Goal: Go to known website: Go to known website

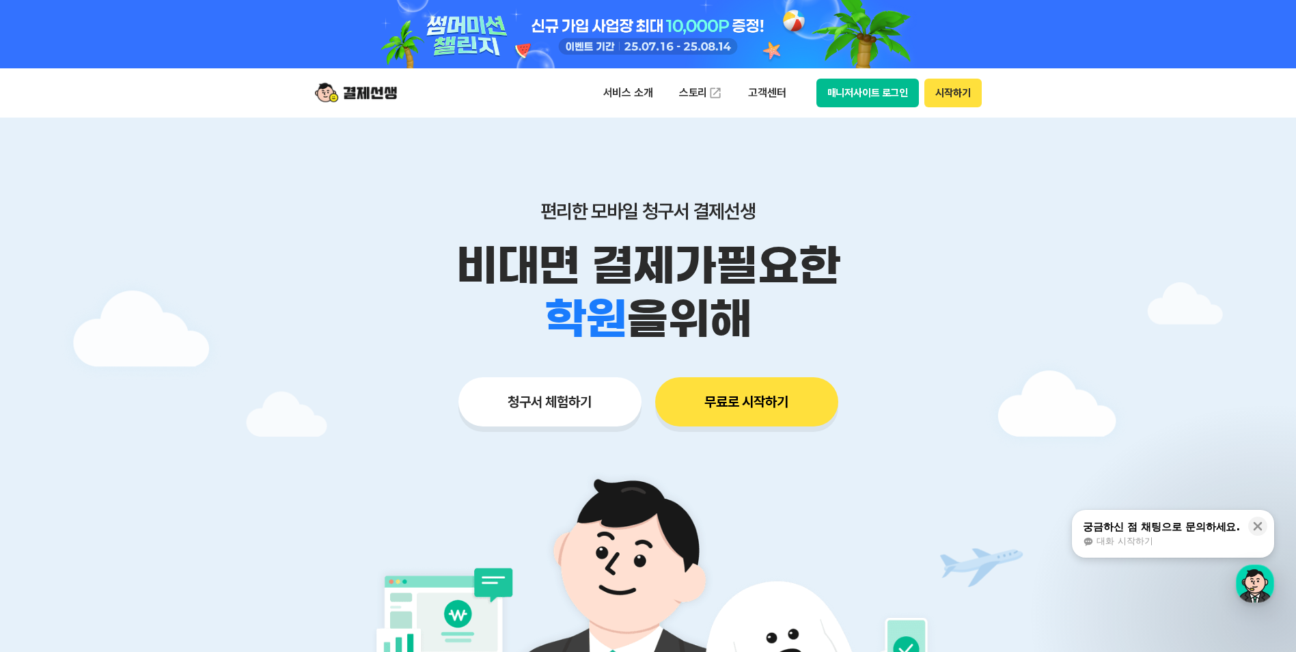
click at [877, 87] on button "매니저사이트 로그인" at bounding box center [867, 93] width 103 height 29
click at [869, 95] on button "매니저사이트 로그인" at bounding box center [867, 93] width 103 height 29
click at [855, 96] on button "매니저사이트 로그인" at bounding box center [867, 93] width 103 height 29
